Goal: Task Accomplishment & Management: Complete application form

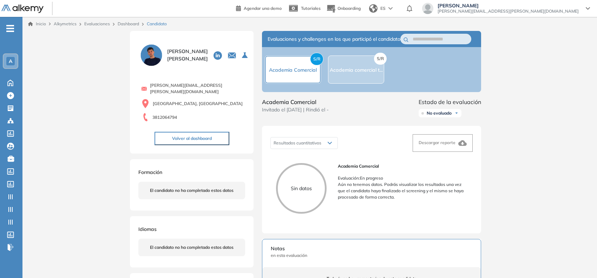
click at [8, 25] on span "-" at bounding box center [10, 28] width 8 height 6
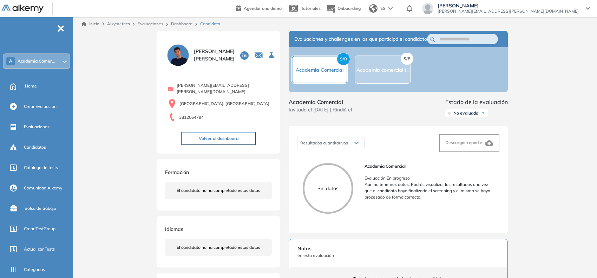
click at [53, 62] on span "Academia Comer..." at bounding box center [37, 61] width 38 height 6
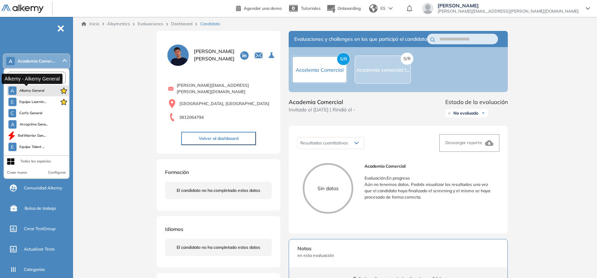
click at [30, 92] on span "Alkemy General" at bounding box center [31, 91] width 25 height 6
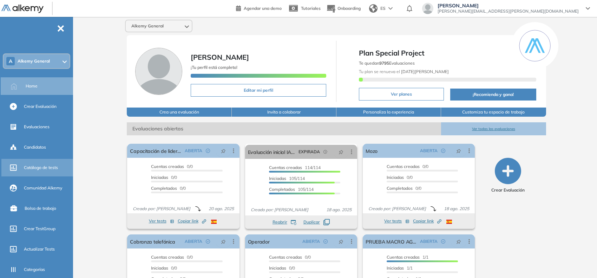
click at [35, 162] on div "Catálogo de tests" at bounding box center [48, 167] width 48 height 12
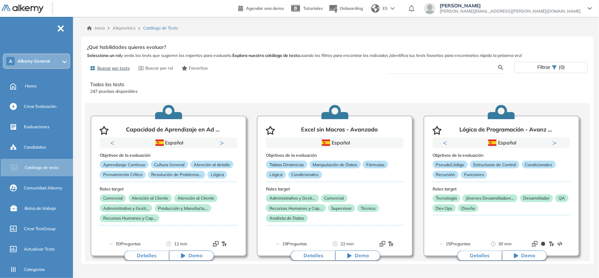
click at [418, 69] on input "text" at bounding box center [445, 67] width 106 height 6
type input "*****"
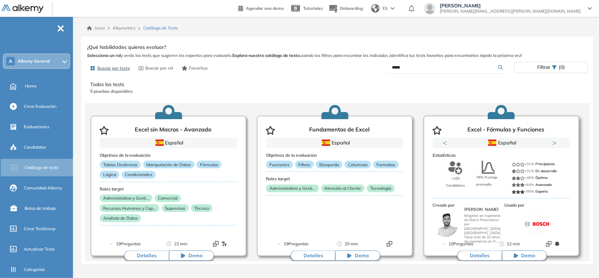
click at [480, 253] on button "Detalles" at bounding box center [479, 255] width 45 height 11
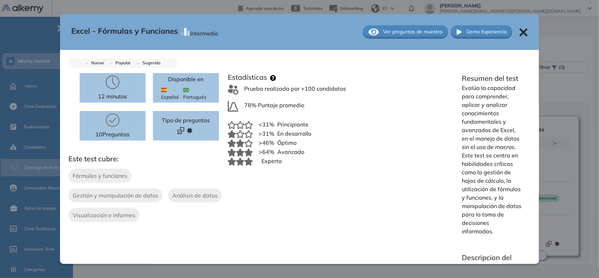
click at [519, 28] on icon at bounding box center [523, 32] width 8 height 8
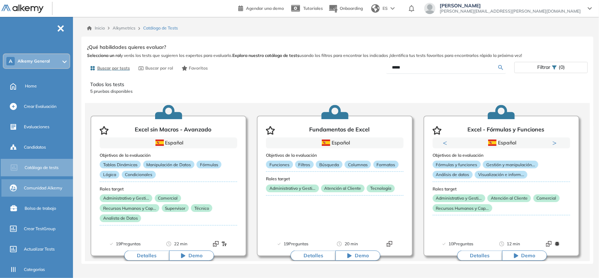
scroll to position [111, 0]
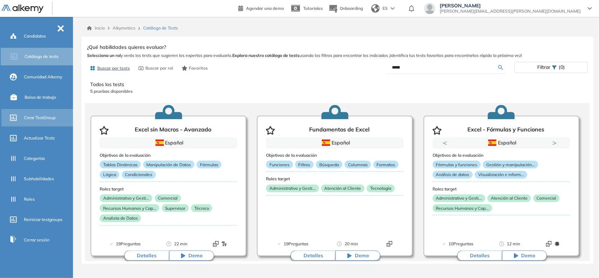
click at [29, 114] on span "Crear TestGroup" at bounding box center [40, 117] width 32 height 6
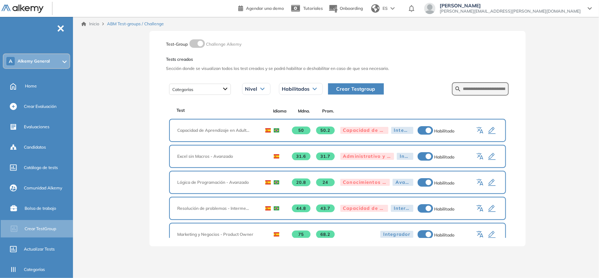
click at [39, 59] on span "Alkemy General" at bounding box center [34, 61] width 32 height 6
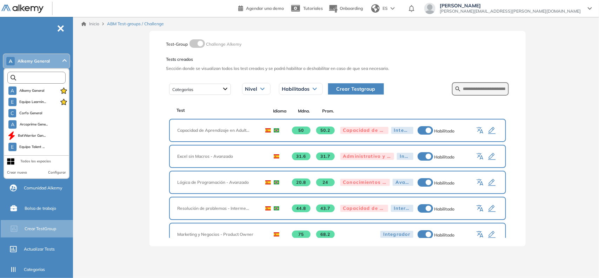
click at [49, 78] on input "text" at bounding box center [38, 77] width 44 height 5
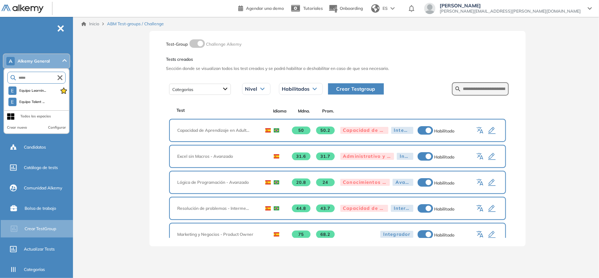
type input "*****"
click at [362, 88] on span "Crear Testgroup" at bounding box center [356, 89] width 39 height 8
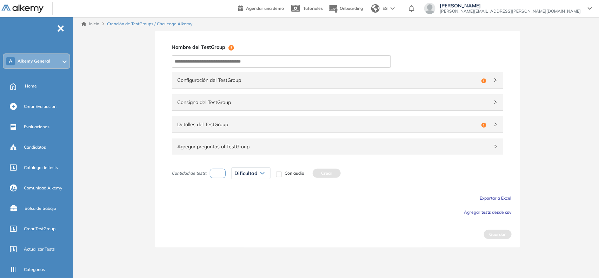
click at [363, 88] on div "Configuración del TestGroup Incompleto" at bounding box center [337, 80] width 331 height 16
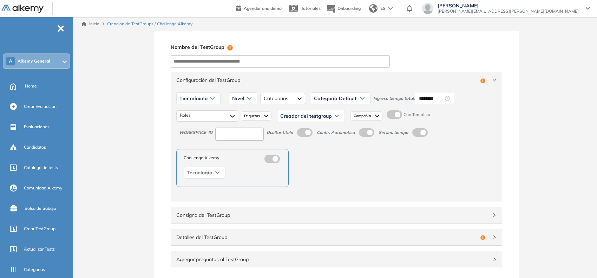
click at [232, 134] on input at bounding box center [239, 133] width 48 height 13
type input "*"
type input "***"
click at [43, 88] on div "Home" at bounding box center [48, 86] width 47 height 12
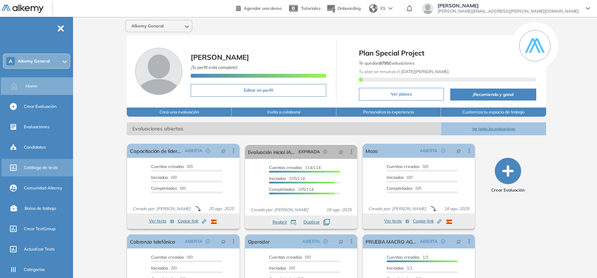
click at [38, 167] on span "Catálogo de tests" at bounding box center [41, 167] width 34 height 6
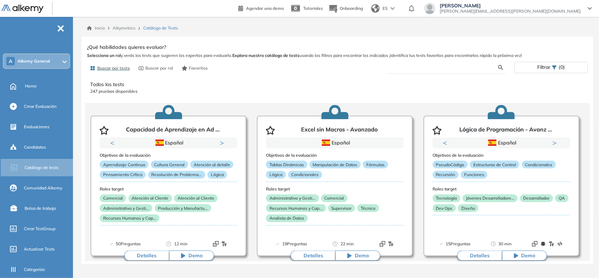
click at [418, 68] on input "text" at bounding box center [445, 67] width 106 height 6
click at [310, 257] on button "Detalles" at bounding box center [313, 255] width 45 height 11
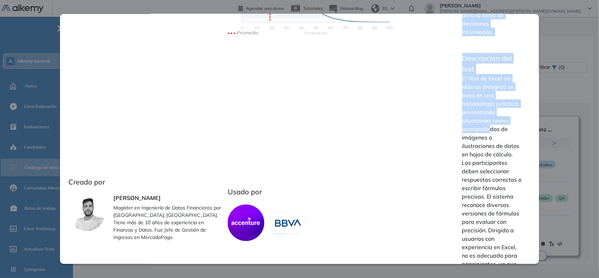
scroll to position [250, 0]
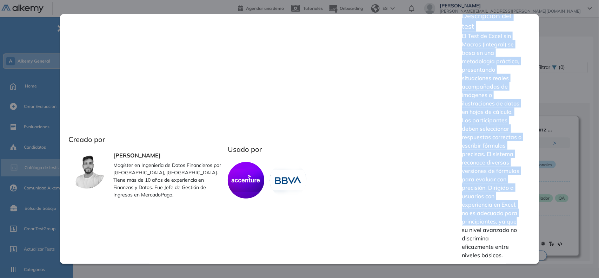
drag, startPoint x: 457, startPoint y: 78, endPoint x: 511, endPoint y: 218, distance: 150.0
click at [511, 218] on div "Resumen del test Evalúa la capacidad para comprender, aplicar y analizar conoci…" at bounding box center [492, 43] width 77 height 441
copy div "Resumen del test Evalúa la capacidad para comprender, aplicar y analizar conoci…"
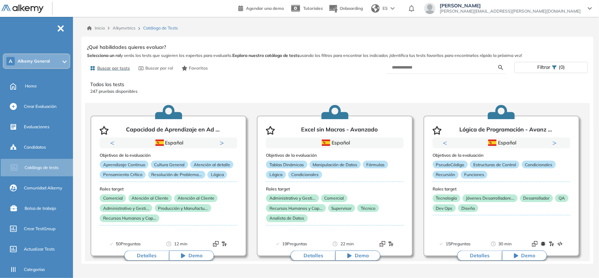
click at [580, 139] on div "Excel sin Macros - Avanzado Integrador Ver preguntas de muestra Demo Experienci…" at bounding box center [337, 151] width 501 height 219
click at [429, 69] on input "text" at bounding box center [445, 67] width 106 height 6
type input "*****"
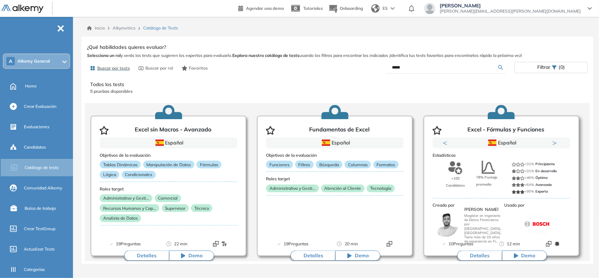
click at [553, 141] on button "Next" at bounding box center [556, 142] width 7 height 7
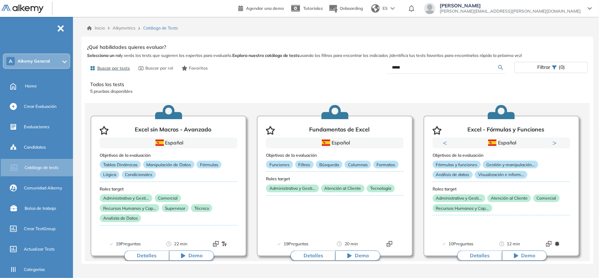
click at [40, 56] on div "A Alkemy General" at bounding box center [37, 61] width 66 height 14
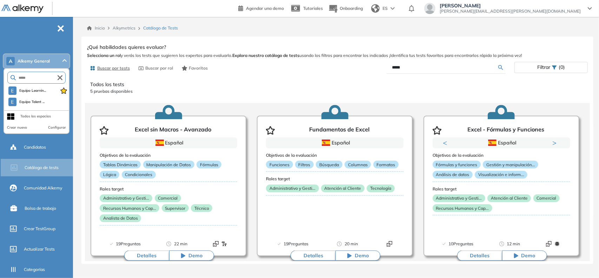
click at [59, 75] on icon "button" at bounding box center [60, 77] width 5 height 5
